Goal: Transaction & Acquisition: Purchase product/service

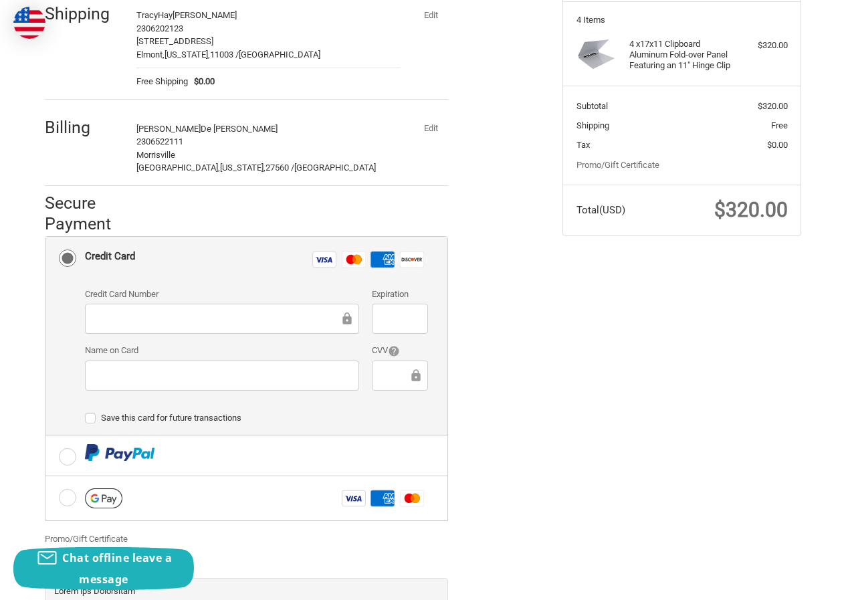
click at [430, 139] on div "Billing Zulma De Leon 2306522111 Morrisville Morrisville, North Carolina, 27560…" at bounding box center [246, 144] width 403 height 81
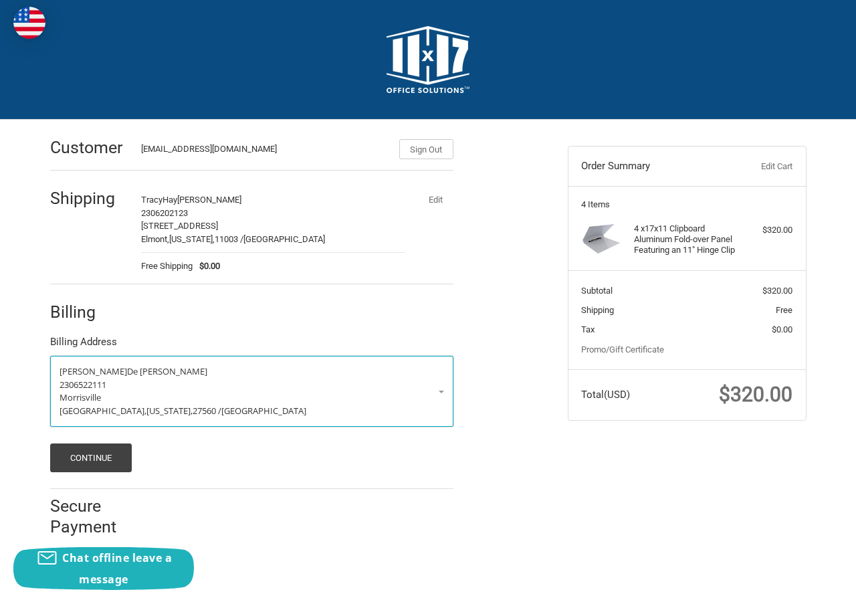
click at [121, 379] on p "2306522111" at bounding box center [252, 385] width 385 height 13
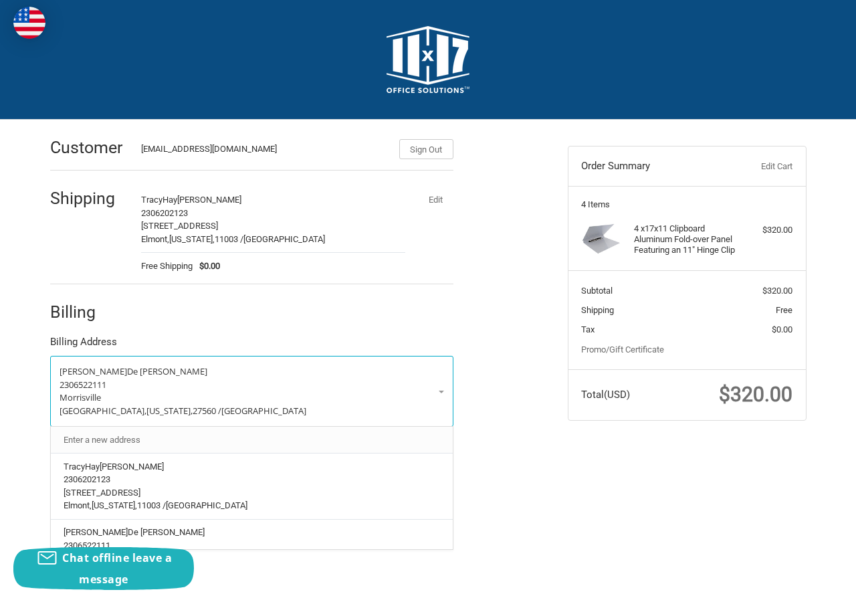
click at [130, 448] on link "Enter a new address" at bounding box center [251, 440] width 389 height 26
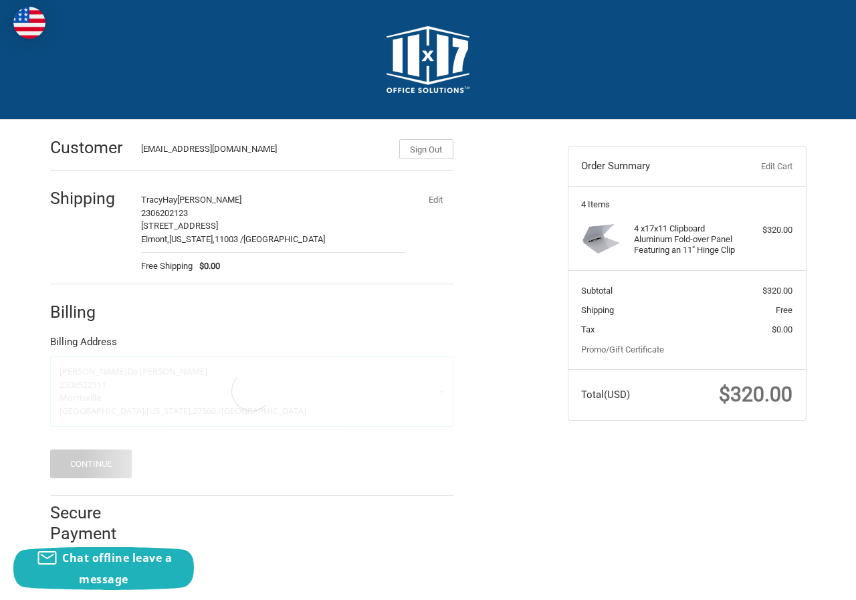
select select "US"
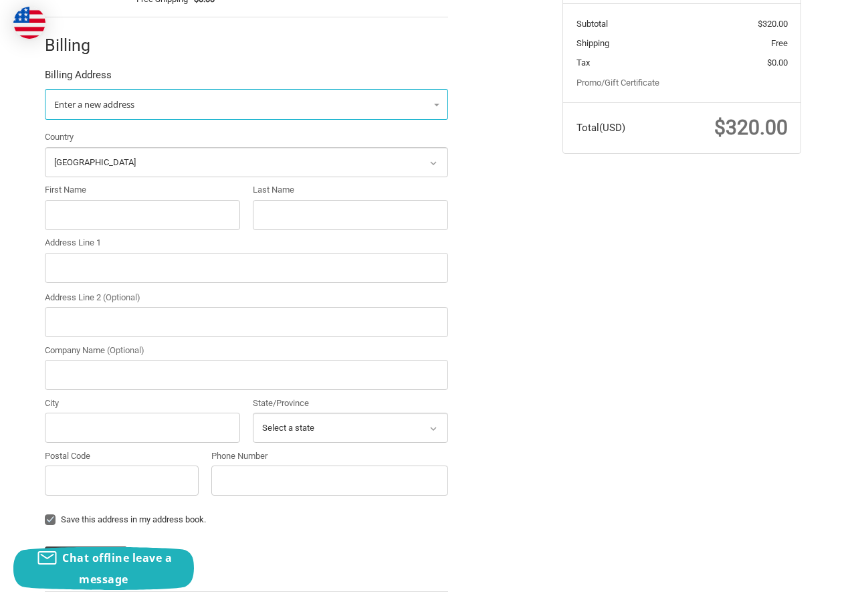
scroll to position [268, 0]
click at [98, 203] on input "First Name" at bounding box center [142, 214] width 195 height 30
paste input "Amanda Alexander"
drag, startPoint x: 96, startPoint y: 217, endPoint x: 231, endPoint y: 223, distance: 134.6
click at [231, 223] on input "Amanda Alexander" at bounding box center [142, 214] width 195 height 30
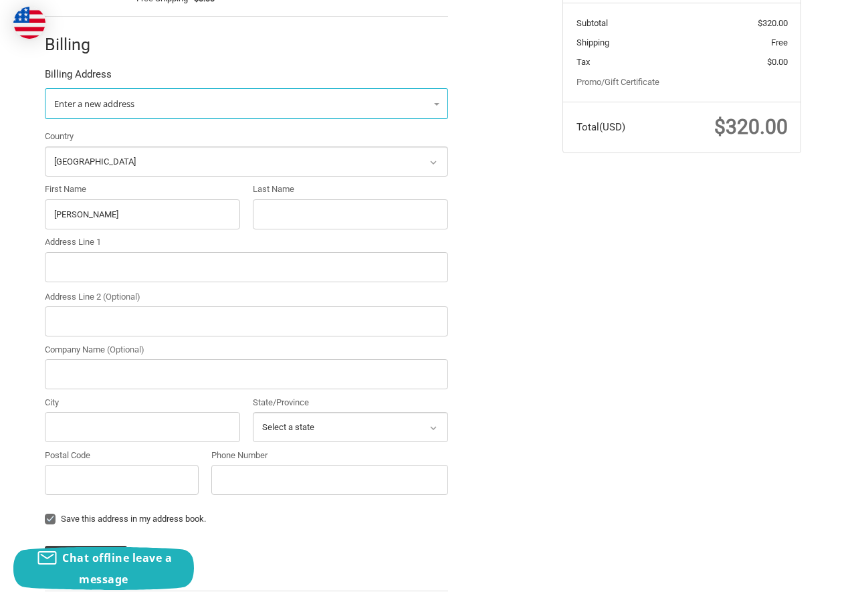
click at [117, 232] on div "Country Select a country Afghanistan Åland Islands Albania Algeria American Sam…" at bounding box center [246, 315] width 417 height 371
drag, startPoint x: 92, startPoint y: 214, endPoint x: 258, endPoint y: 234, distance: 167.7
click at [258, 234] on div "Country Select a country Afghanistan Åland Islands Albania Algeria American Sam…" at bounding box center [246, 315] width 417 height 371
type input "Amanda"
paste input "Alexander"
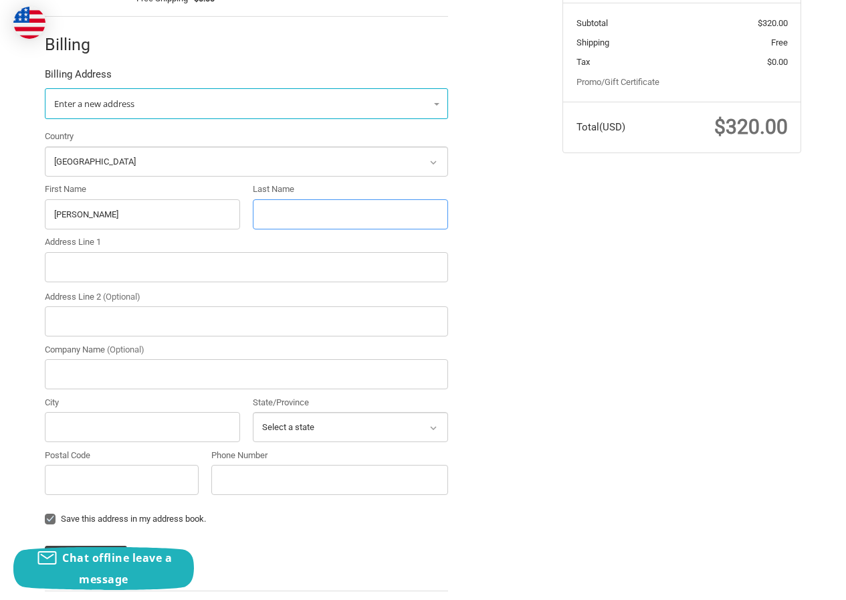
click at [290, 220] on input "Last Name" at bounding box center [350, 214] width 195 height 30
type input "Alexander"
click at [174, 264] on input "Address Line 1" at bounding box center [246, 267] width 403 height 30
paste input "236 South 3rd Street, Suite 323 Montrose, Colorado 81401"
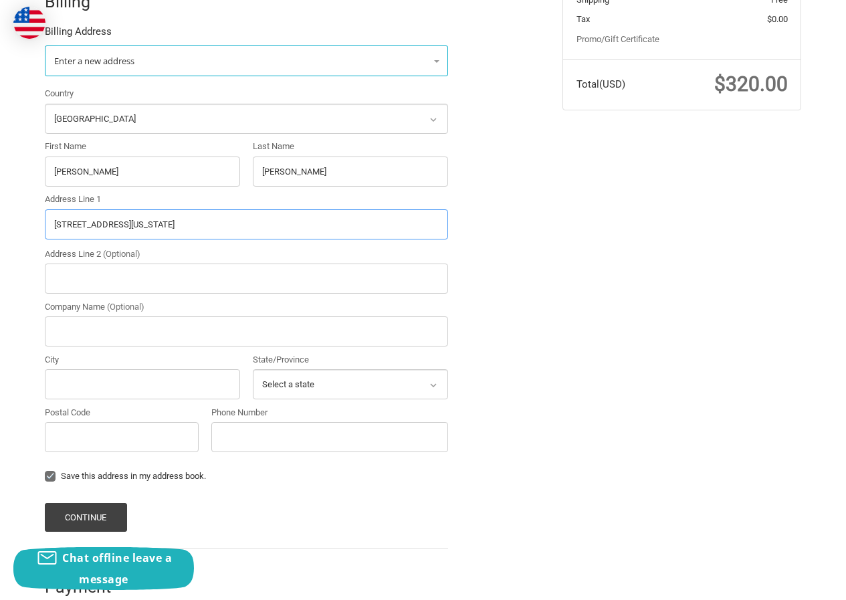
scroll to position [335, 0]
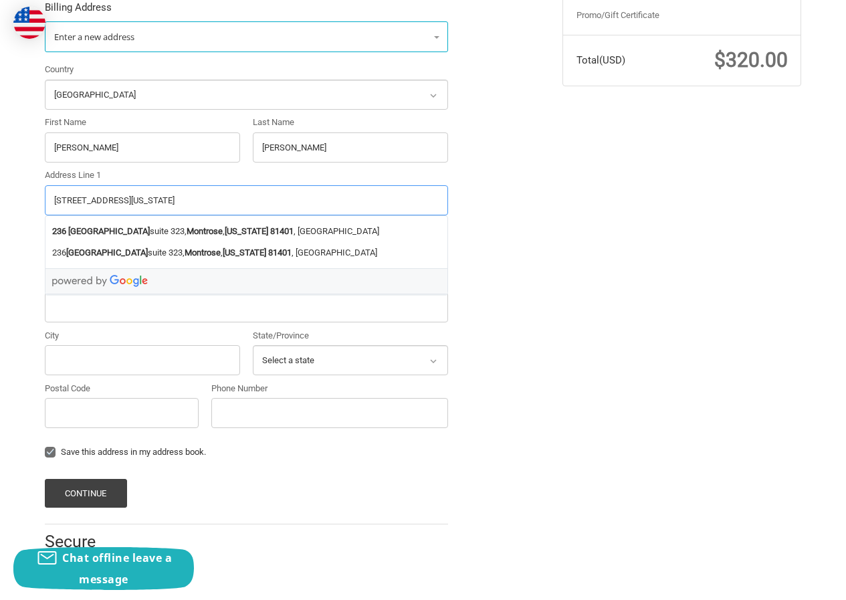
click at [266, 205] on input "236 South 3rd Street, Suite 323 Montrose, Colorado 81401" at bounding box center [246, 200] width 403 height 30
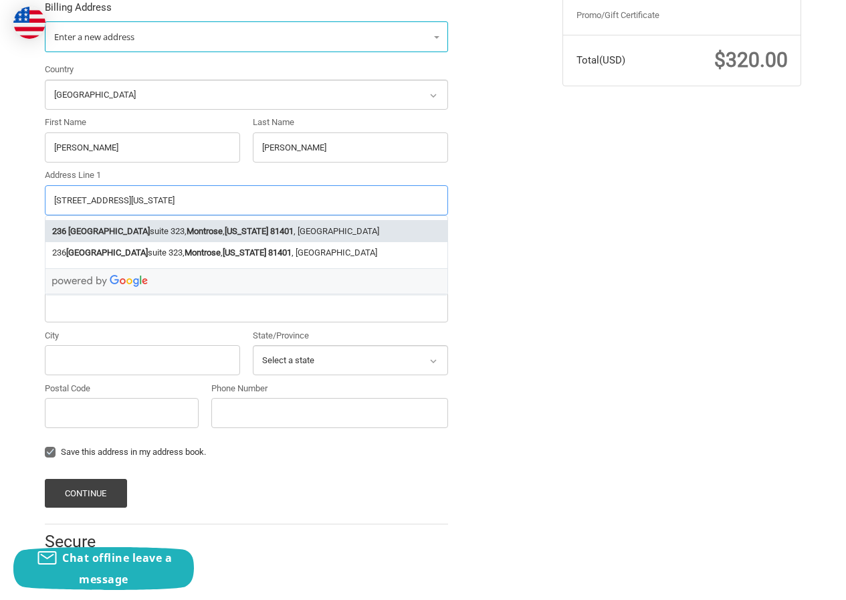
click at [270, 228] on strong "81401" at bounding box center [281, 231] width 23 height 13
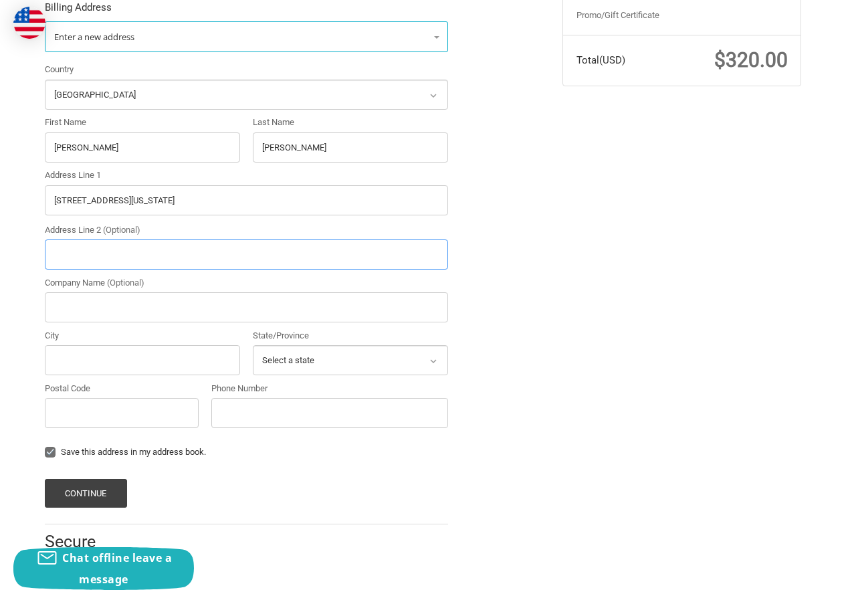
type input "236 South 3rd Street suite 323"
type input "suite 323"
type input "Montrose"
select select "CO"
type input "81401"
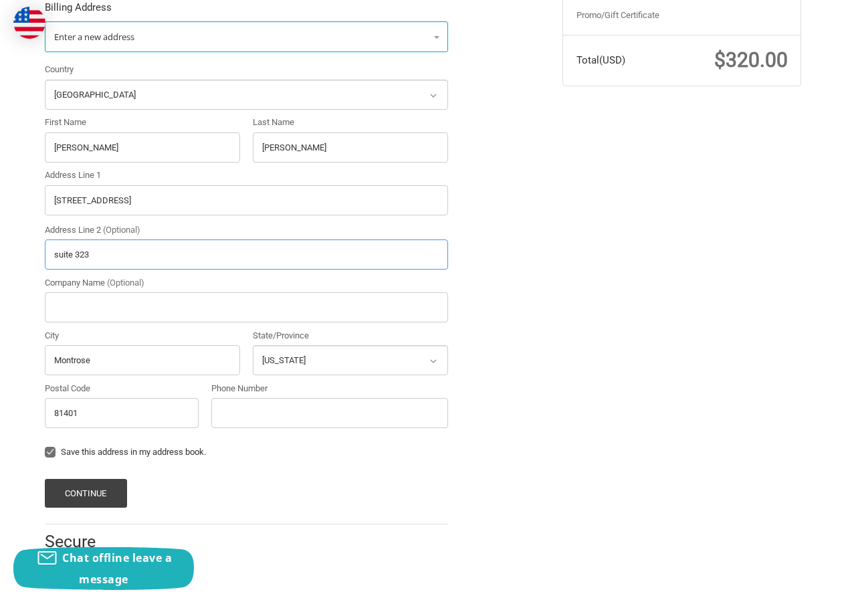
scroll to position [335, 0]
click at [231, 420] on input "Phone Number" at bounding box center [329, 412] width 237 height 30
type input "230652211"
click at [106, 493] on button "Continue" at bounding box center [86, 492] width 82 height 29
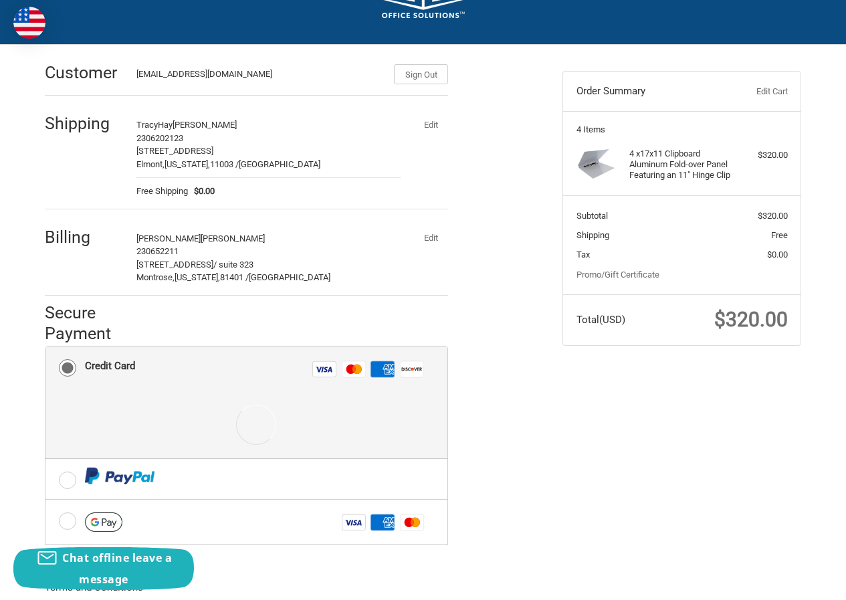
scroll to position [231, 0]
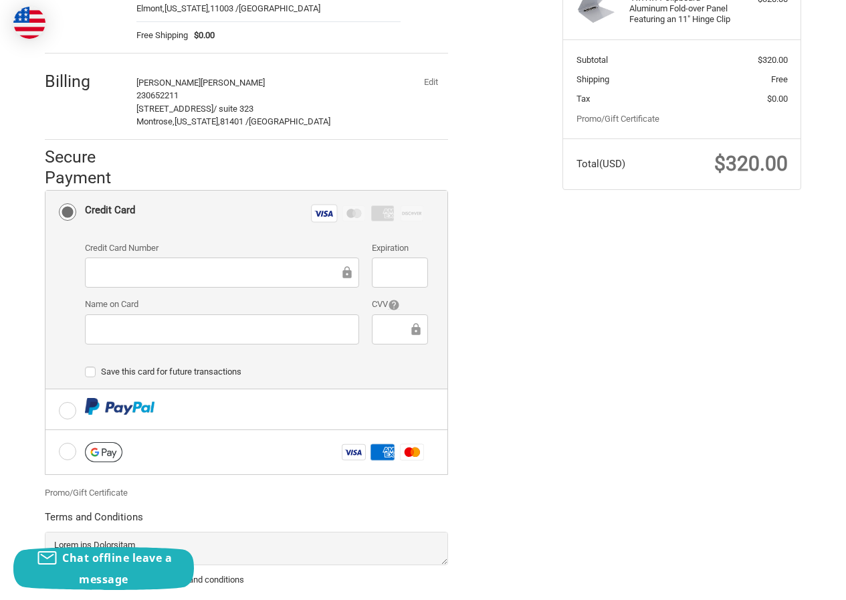
click at [184, 322] on iframe at bounding box center [222, 329] width 256 height 15
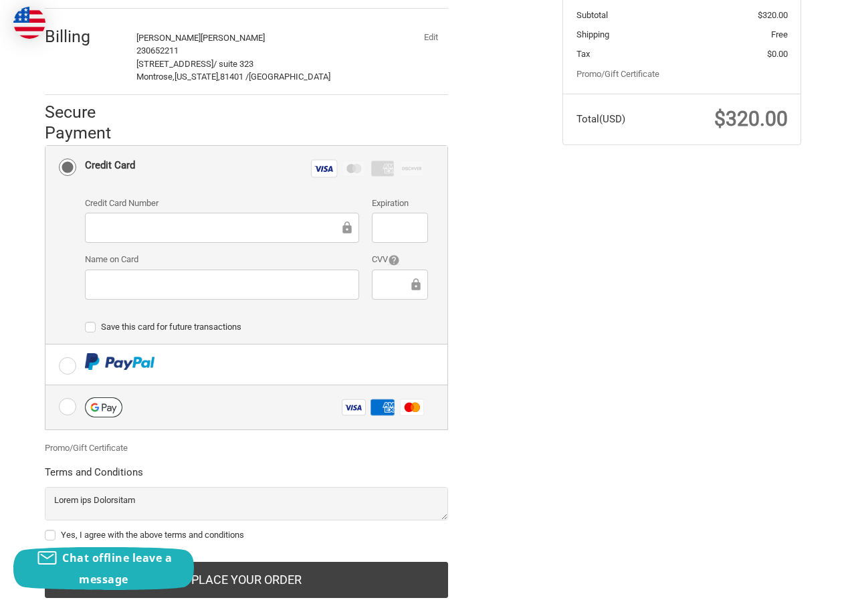
scroll to position [316, 0]
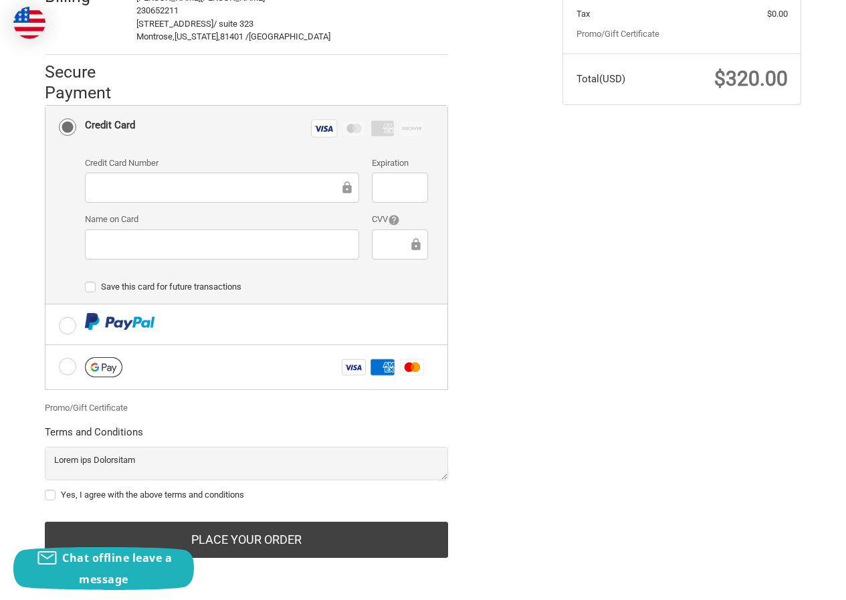
click at [171, 491] on label "Yes, I agree with the above terms and conditions" at bounding box center [246, 495] width 403 height 11
click at [45, 489] on input "Yes, I agree with the above terms and conditions" at bounding box center [45, 488] width 1 height 1
checkbox input "true"
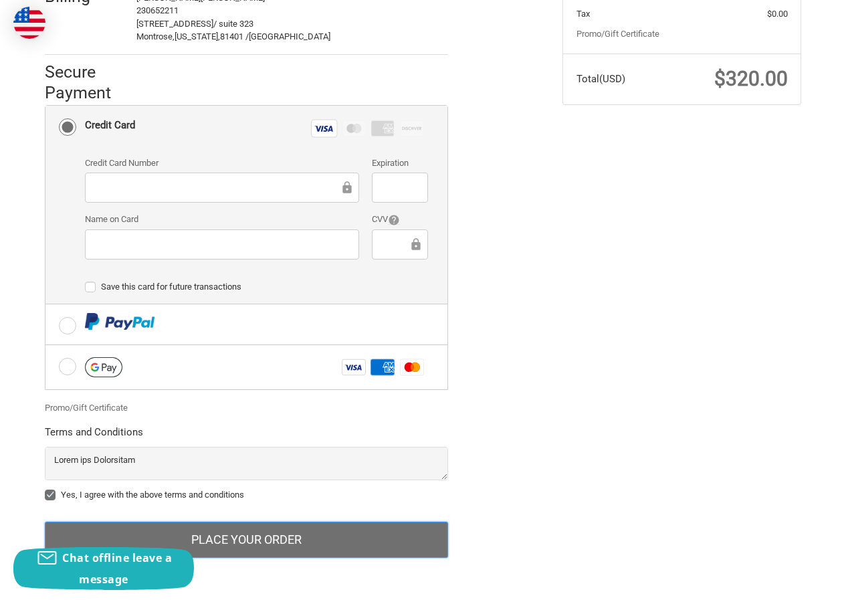
click at [217, 536] on button "Place Your Order" at bounding box center [246, 540] width 403 height 36
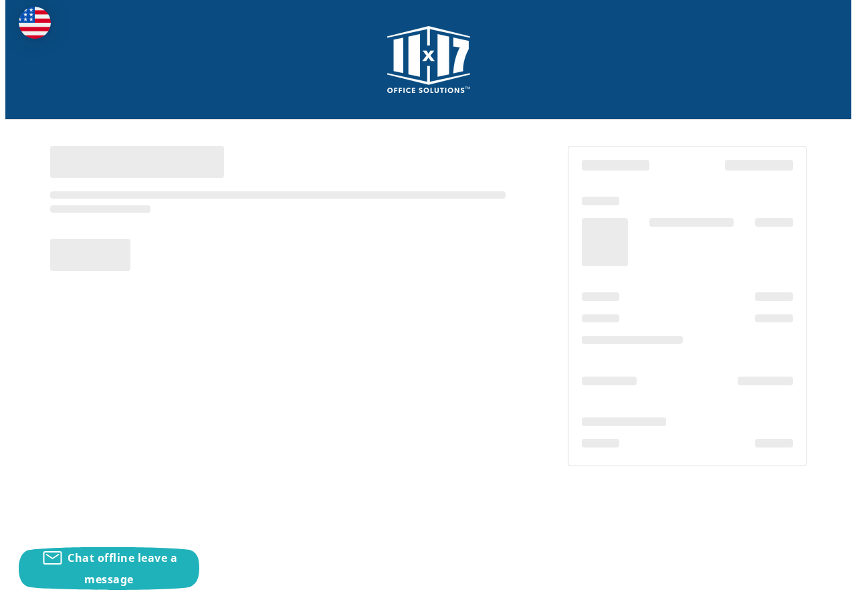
scroll to position [0, 0]
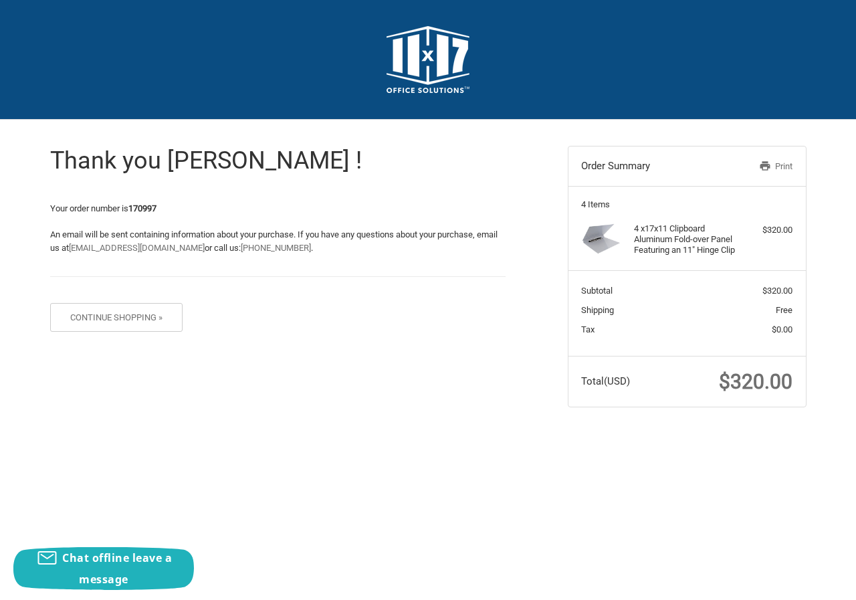
click at [138, 194] on div "Thank you [PERSON_NAME] ! Your order number is 170997 An email will be sent con…" at bounding box center [278, 232] width 456 height 225
copy strong "170997"
click at [744, 389] on span "$320.00" at bounding box center [756, 381] width 74 height 23
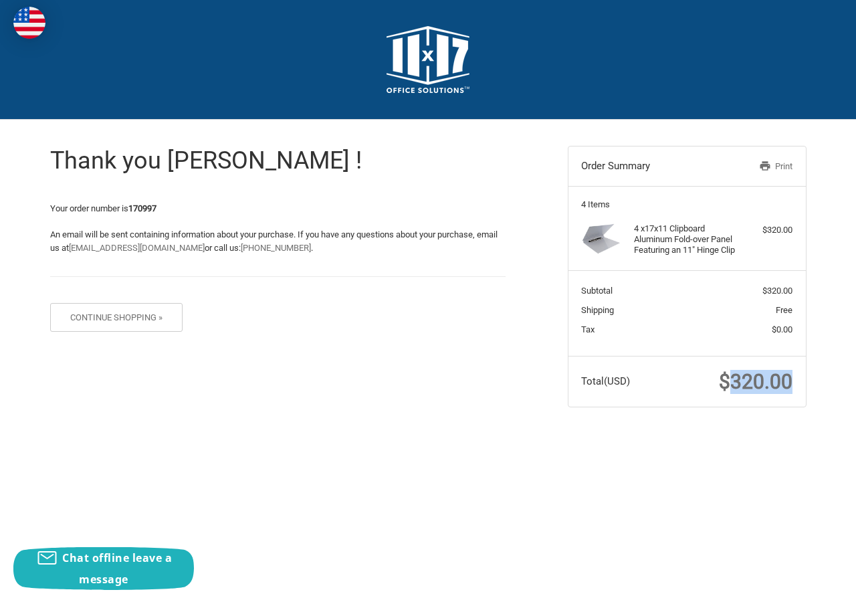
click at [744, 389] on span "$320.00" at bounding box center [756, 381] width 74 height 23
copy span "320.00"
click at [780, 227] on div "$320.00" at bounding box center [766, 229] width 53 height 13
click at [685, 377] on section "Total (USD) $320.00" at bounding box center [688, 381] width 238 height 51
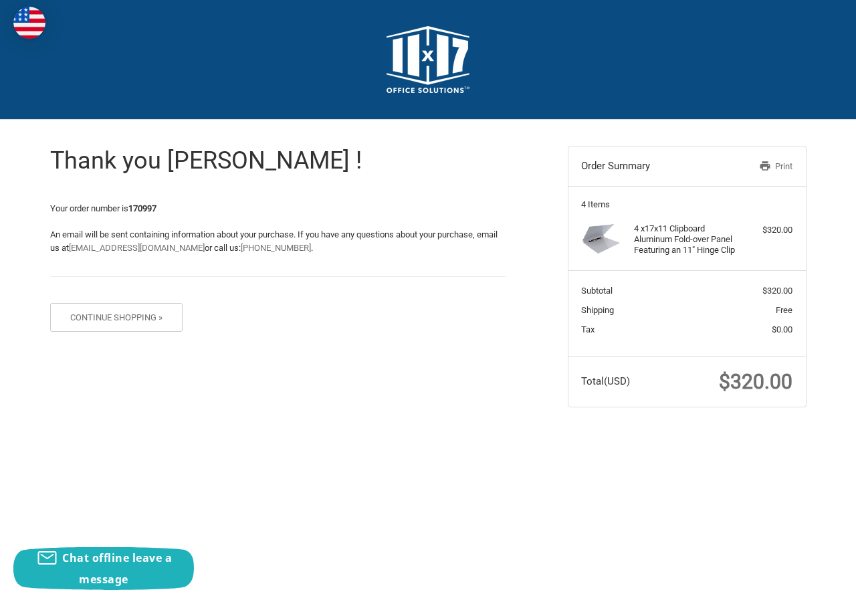
click at [739, 393] on span "$320.00" at bounding box center [756, 381] width 74 height 23
click at [741, 393] on span "$320.00" at bounding box center [756, 381] width 74 height 23
click at [711, 432] on div "Thank you [PERSON_NAME] ! Your order number is 170997 An email will be sent con…" at bounding box center [428, 277] width 803 height 314
click at [743, 407] on section "Total (USD) $320.00" at bounding box center [688, 381] width 238 height 51
click at [744, 407] on section "Total (USD) $320.00" at bounding box center [688, 381] width 238 height 51
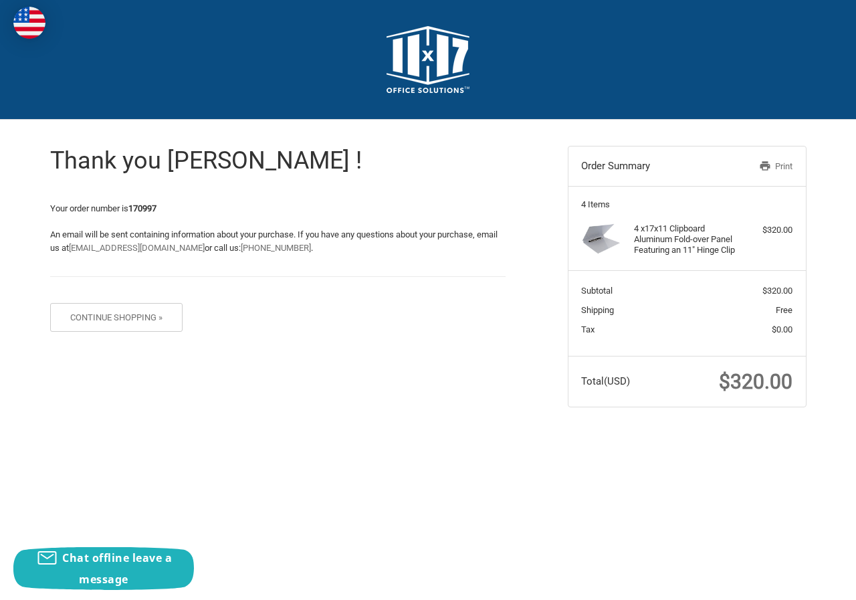
click at [745, 404] on section "Total (USD) $320.00" at bounding box center [688, 381] width 238 height 51
click at [750, 393] on span "$320.00" at bounding box center [756, 381] width 74 height 23
click at [747, 393] on span "$320.00" at bounding box center [756, 381] width 74 height 23
click at [732, 393] on span "$320.00" at bounding box center [756, 381] width 74 height 23
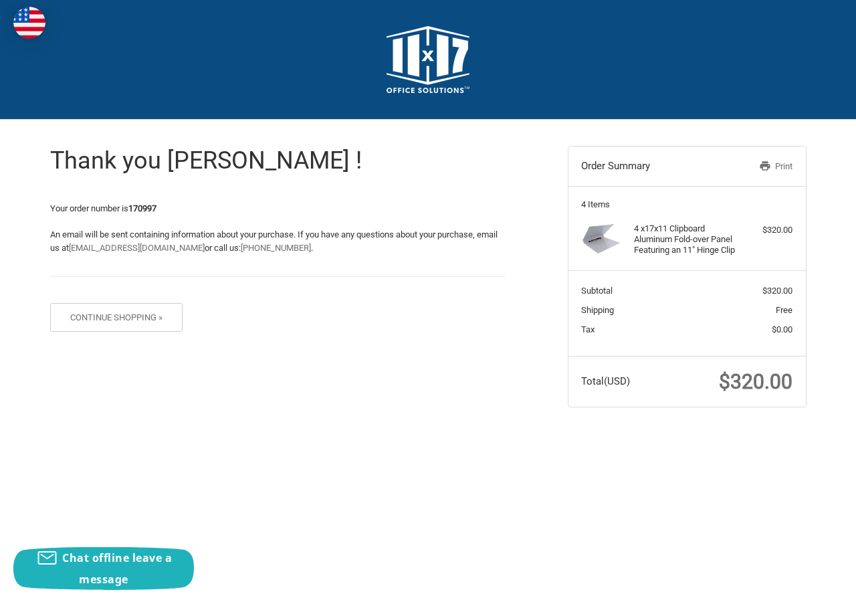
click at [668, 434] on div "Thank you [PERSON_NAME] ! Your order number is 170997 An email will be sent con…" at bounding box center [428, 277] width 803 height 314
